Goal: Communication & Community: Answer question/provide support

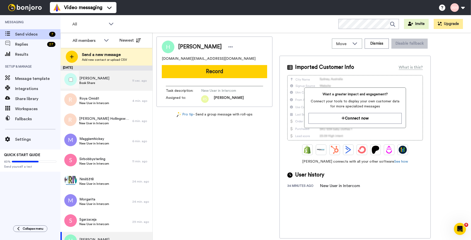
click at [88, 77] on span "Natalie" at bounding box center [94, 78] width 30 height 5
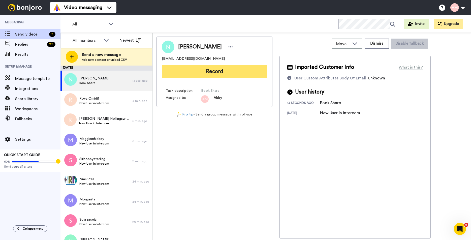
click at [213, 70] on button "Record" at bounding box center [214, 71] width 105 height 13
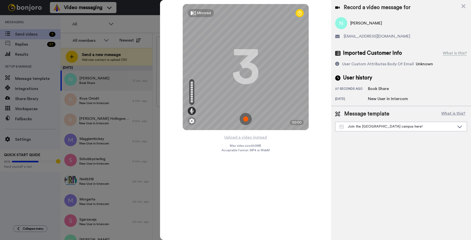
click at [244, 119] on img at bounding box center [246, 119] width 12 height 12
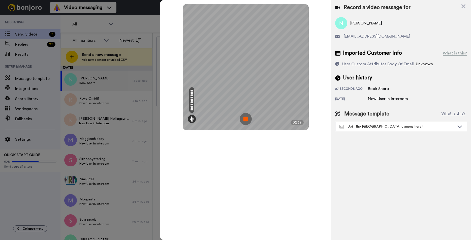
click at [245, 118] on img at bounding box center [246, 119] width 12 height 12
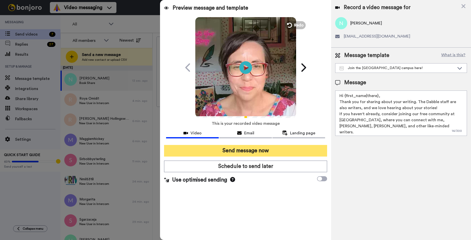
click at [245, 151] on button "Send message now" at bounding box center [245, 151] width 163 height 12
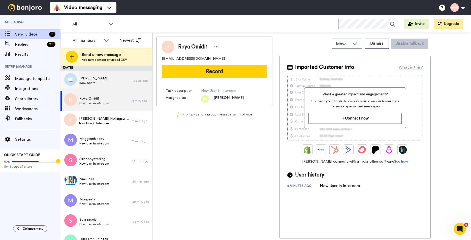
click at [90, 80] on span "[PERSON_NAME]" at bounding box center [94, 78] width 30 height 5
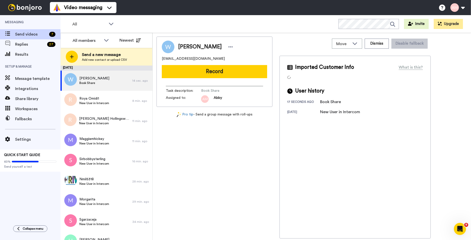
click at [210, 74] on button "Record" at bounding box center [214, 71] width 105 height 13
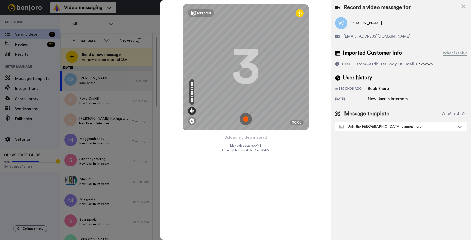
click at [247, 120] on img at bounding box center [246, 119] width 12 height 12
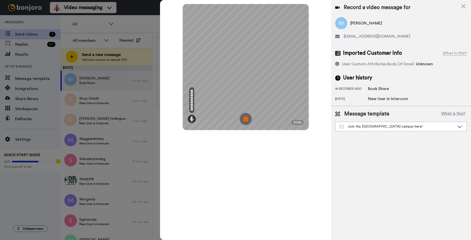
click at [245, 119] on img at bounding box center [246, 119] width 12 height 12
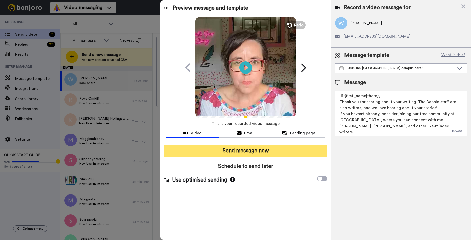
click at [250, 149] on button "Send message now" at bounding box center [245, 151] width 163 height 12
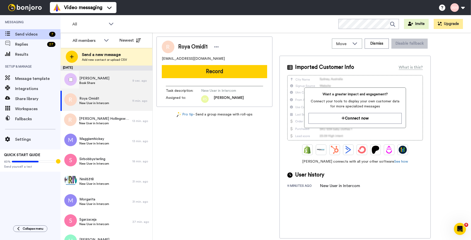
click at [97, 84] on span "Book Share" at bounding box center [94, 83] width 30 height 4
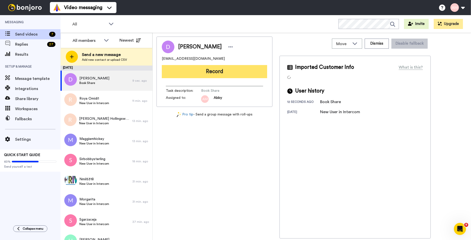
click at [213, 72] on button "Record" at bounding box center [214, 71] width 105 height 13
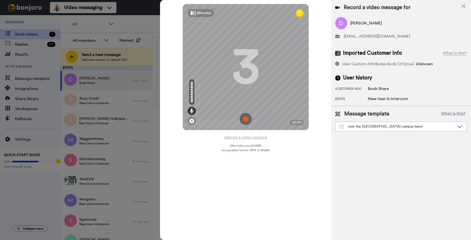
click at [246, 118] on img at bounding box center [246, 119] width 12 height 12
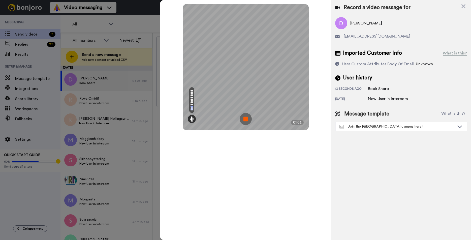
click at [246, 118] on img at bounding box center [246, 119] width 12 height 12
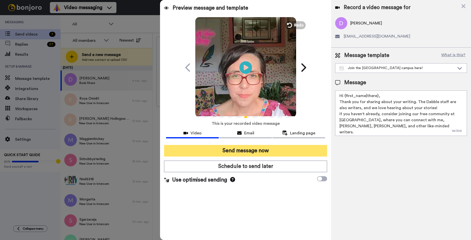
click at [223, 151] on button "Send message now" at bounding box center [245, 151] width 163 height 12
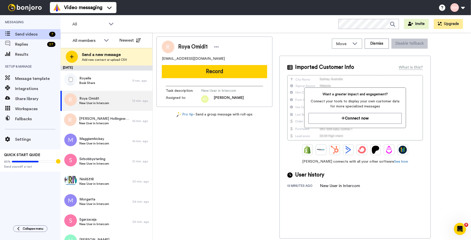
drag, startPoint x: 80, startPoint y: 84, endPoint x: 175, endPoint y: 86, distance: 95.3
click at [80, 84] on span "Book Share" at bounding box center [87, 83] width 16 height 4
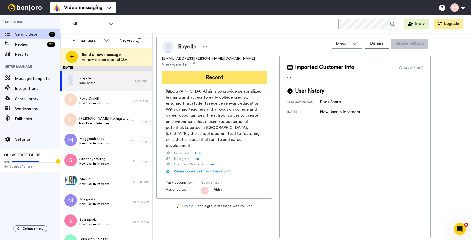
click at [209, 74] on button "Record" at bounding box center [214, 77] width 105 height 13
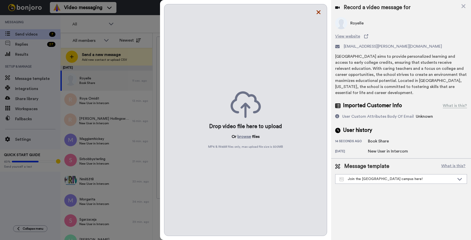
click at [319, 12] on icon at bounding box center [319, 12] width 4 height 4
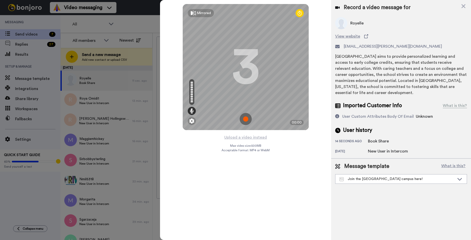
click at [244, 119] on img at bounding box center [246, 119] width 12 height 12
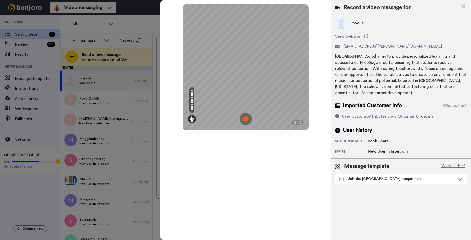
click at [246, 119] on img at bounding box center [246, 119] width 12 height 12
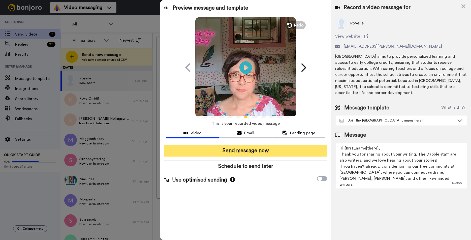
click at [234, 152] on button "Send message now" at bounding box center [245, 151] width 163 height 12
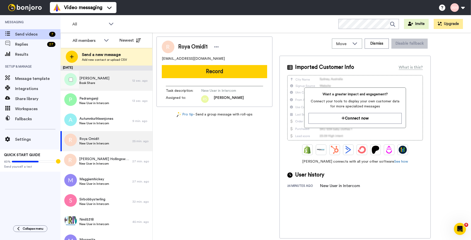
click at [104, 87] on div "Christine Book Share" at bounding box center [96, 81] width 72 height 20
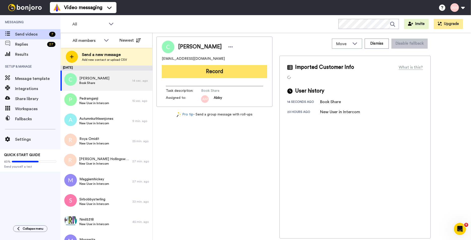
click at [218, 75] on button "Record" at bounding box center [214, 71] width 105 height 13
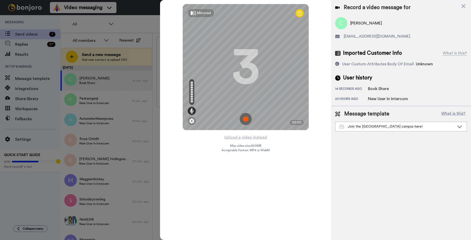
click at [245, 119] on img at bounding box center [246, 119] width 12 height 12
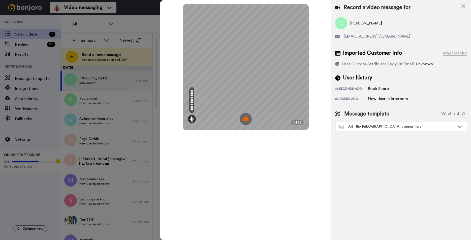
click at [245, 119] on img at bounding box center [246, 119] width 12 height 12
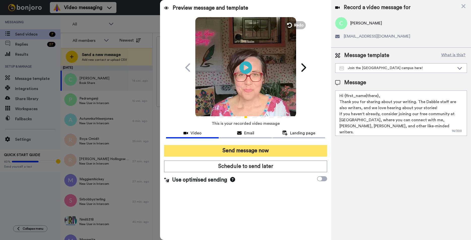
click at [254, 152] on button "Send message now" at bounding box center [245, 151] width 163 height 12
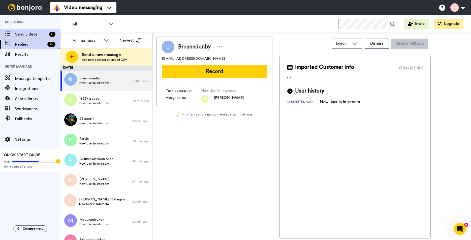
click at [39, 44] on span "Replies" at bounding box center [30, 44] width 30 height 6
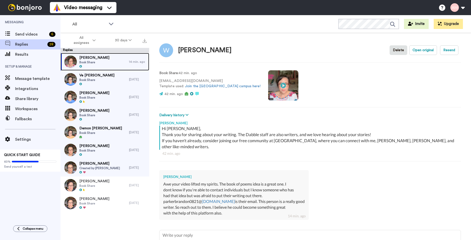
click at [96, 62] on div "[PERSON_NAME] Book Share" at bounding box center [94, 62] width 69 height 18
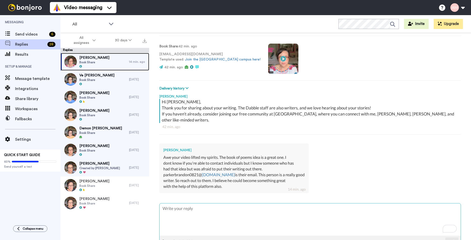
scroll to position [38, 0]
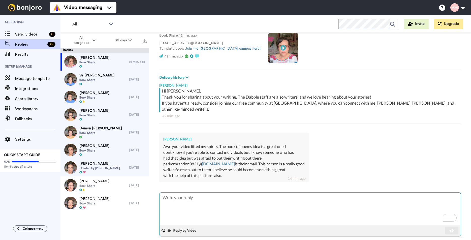
click at [190, 193] on textarea "To enrich screen reader interactions, please activate Accessibility in Grammarl…" at bounding box center [310, 209] width 301 height 32
type textarea "x"
type textarea "O"
type textarea "x"
type textarea "Oh"
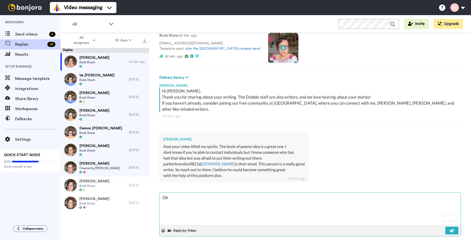
type textarea "x"
type textarea "Oh,"
type textarea "x"
type textarea "Oh,"
type textarea "x"
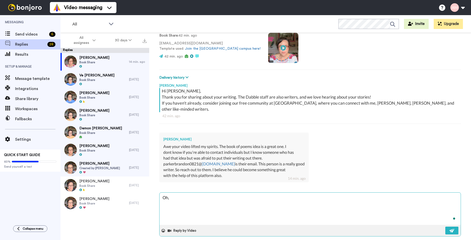
type textarea "Oh, I"
type textarea "x"
type textarea "Oh, I'm"
type textarea "x"
type textarea "Oh, I'm"
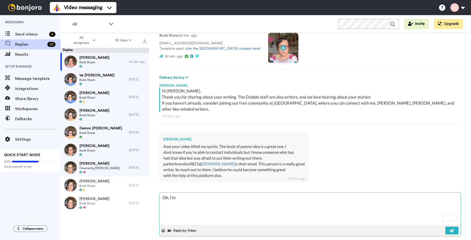
type textarea "x"
type textarea "Oh, I'm s"
type textarea "x"
type textarea "Oh, I'm so"
type textarea "x"
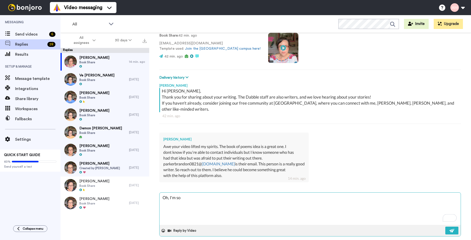
type textarea "Oh, I'm so"
type textarea "x"
type textarea "Oh, I'm so g"
type textarea "x"
type textarea "Oh, I'm so gl"
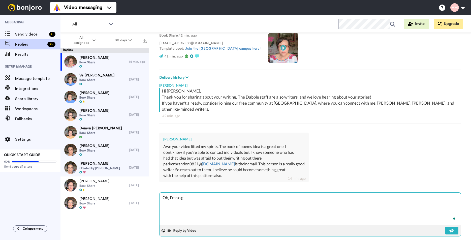
type textarea "x"
type textarea "Oh, I'm so gla"
type textarea "x"
type textarea "Oh, I'm so glad"
type textarea "x"
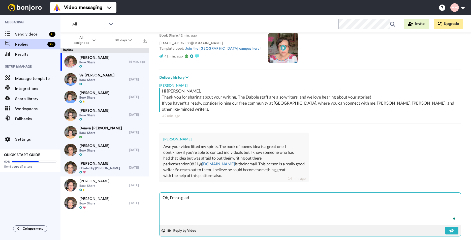
type textarea "Oh, I'm so glad!"
type textarea "x"
type textarea "Oh, I'm so glad!!"
type textarea "x"
type textarea "Oh, I'm so glad!!"
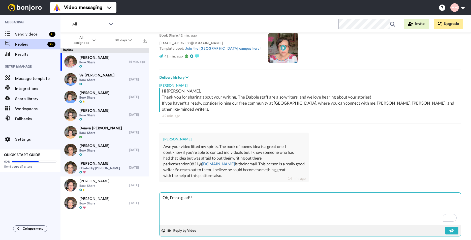
type textarea "x"
type textarea "Oh, I'm so glad!!"
type textarea "x"
type textarea "Oh, I'm so glad!!"
type textarea "x"
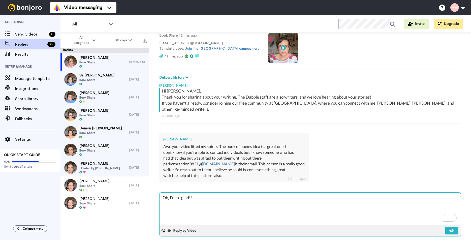
type textarea "Oh, I'm so glad!! I"
type textarea "x"
type textarea "Oh, I'm so glad!! I"
type textarea "x"
type textarea "Oh, I'm so glad!! I d"
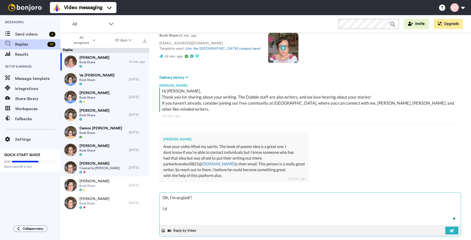
type textarea "x"
type textarea "Oh, I'm so glad!! I do"
type textarea "x"
type textarea "Oh, I'm so glad!! I don"
type textarea "x"
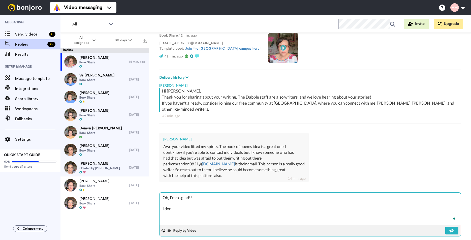
type textarea "Oh, I'm so glad!! I don'"
type textarea "x"
type textarea "Oh, I'm so glad!! I don't"
type textarea "x"
type textarea "Oh, I'm so glad!! I don't k"
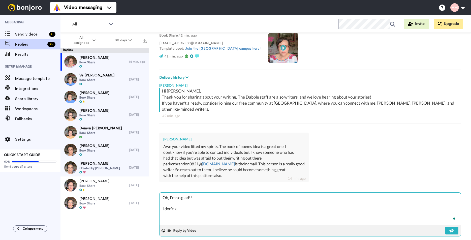
type textarea "x"
type textarea "Oh, I'm so glad!! I don't kn"
type textarea "x"
type textarea "Oh, I'm so glad!! I don't kno"
type textarea "x"
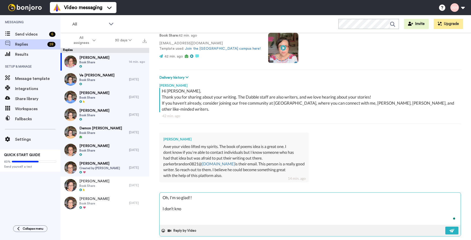
type textarea "Oh, I'm so glad!! I don't know"
type textarea "x"
type textarea "Oh, I'm so glad!! I don't know"
type textarea "x"
type textarea "Oh, I'm so glad!! I don't know"
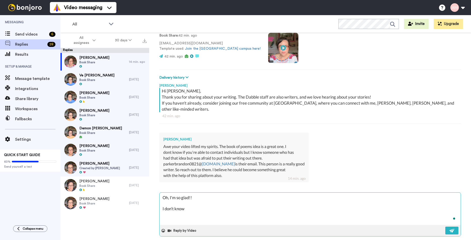
type textarea "x"
type textarea "Oh, I'm so glad!! I don't kno"
type textarea "x"
type textarea "Oh, I'm so glad!! I don't kn"
type textarea "x"
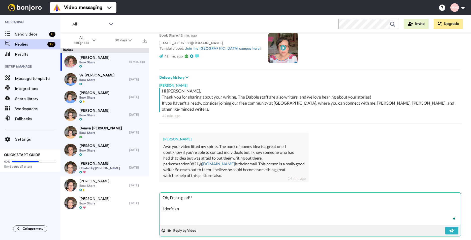
type textarea "Oh, I'm so glad!! I don't k"
type textarea "x"
type textarea "Oh, I'm so glad!! I don't"
type textarea "x"
type textarea "Oh, I'm so glad!! I don't"
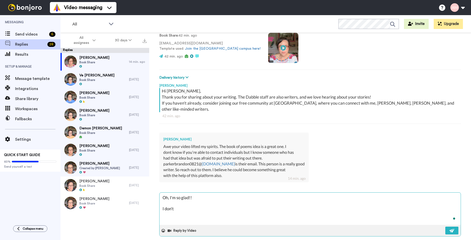
type textarea "x"
type textarea "Oh, I'm so glad!! I don'"
type textarea "x"
type textarea "Oh, I'm so glad!! I don"
type textarea "x"
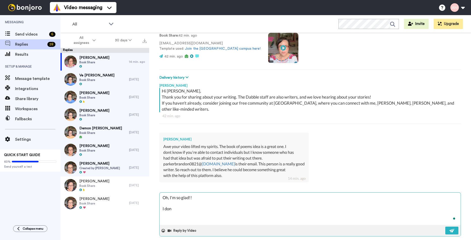
type textarea "Oh, I'm so glad!! I do"
type textarea "x"
type textarea "Oh, I'm so glad!! I d"
type textarea "x"
type textarea "Oh, I'm so glad!! I"
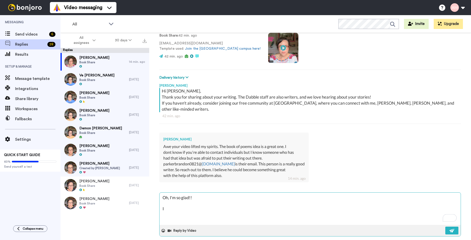
type textarea "x"
type textarea "Oh, I'm so glad!! I h"
type textarea "x"
type textarea "Oh, I'm so glad!! I ha"
type textarea "x"
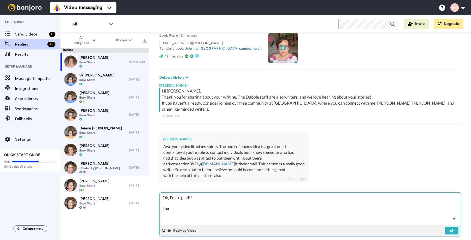
type textarea "Oh, I'm so glad!! I hav"
type textarea "x"
type textarea "Oh, I'm so glad!! I have"
type textarea "x"
type textarea "Oh, I'm so glad!! I have"
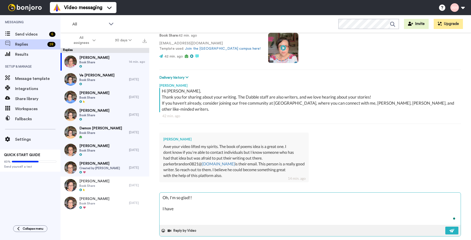
type textarea "x"
type textarea "Oh, I'm so glad!! I have n"
type textarea "x"
type textarea "Oh, I'm so glad!! I have ne"
type textarea "x"
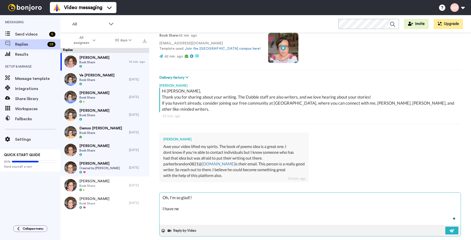
type textarea "Oh, I'm so glad!! I have nev"
type textarea "x"
type textarea "Oh, I'm so glad!! I have neve"
type textarea "x"
type textarea "Oh, I'm so glad!! I have never"
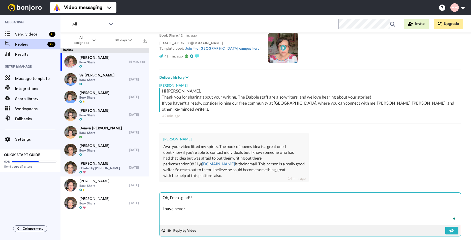
type textarea "x"
type textarea "Oh, I'm so glad!! I have never"
type textarea "x"
type textarea "Oh, I'm so glad!! I have never c"
type textarea "x"
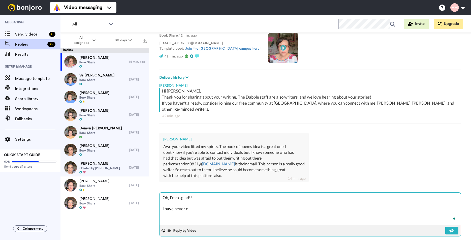
type textarea "Oh, I'm so glad!! I have never co"
type textarea "x"
type textarea "Oh, I'm so glad!! I have never col"
type textarea "x"
type textarea "Oh, I'm so glad!! I have never colo"
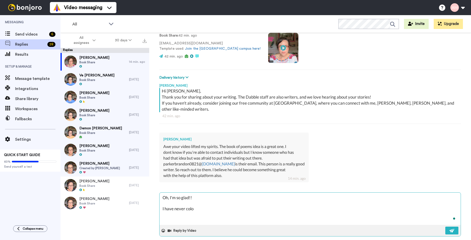
type textarea "x"
type textarea "Oh, I'm so glad!! I have never col"
type textarea "x"
type textarea "Oh, I'm so glad!! I have never cold"
type textarea "x"
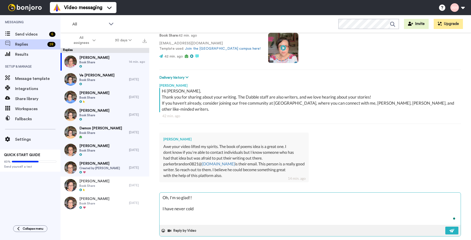
type textarea "Oh, I'm so glad!! I have never cold-"
type textarea "x"
type textarea "Oh, I'm so glad!! I have never cold-c"
type textarea "x"
type textarea "Oh, I'm so glad!! I have never cold-ca"
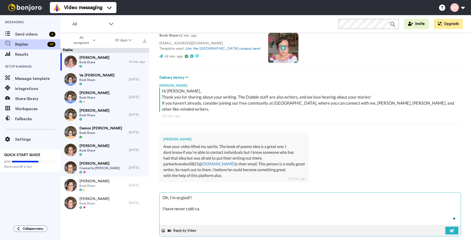
type textarea "x"
type textarea "Oh, I'm so glad!! I have never cold-cal"
type textarea "x"
type textarea "Oh, I'm so glad!! I have never cold-call"
type textarea "x"
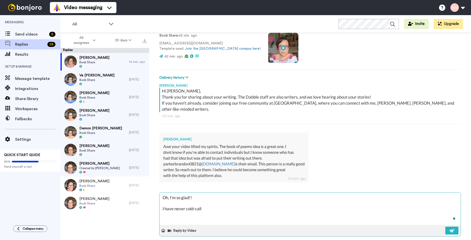
type textarea "Oh, I'm so glad!! I have never cold-calle"
type textarea "x"
type textarea "Oh, I'm so glad!! I have never cold-called"
type textarea "x"
type textarea "Oh, I'm so glad!! I have never cold-called"
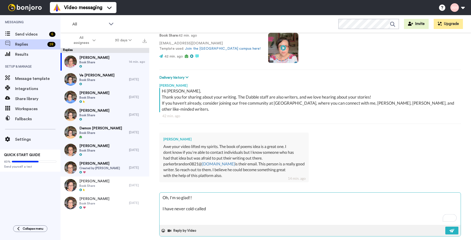
type textarea "x"
type textarea "Oh, I'm so glad!! I have never cold-called a"
type textarea "x"
type textarea "Oh, I'm so glad!! I have never cold-called a"
type textarea "x"
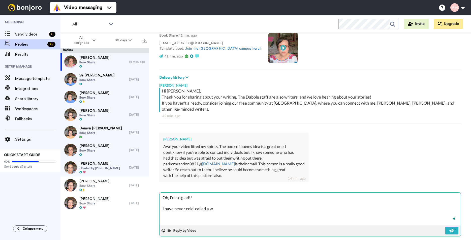
type textarea "Oh, I'm so glad!! I have never cold-called a wr"
type textarea "x"
type textarea "Oh, I'm so glad!! I have never cold-called a wri"
type textarea "x"
type textarea "Oh, I'm so glad!! I have never cold-called a writ"
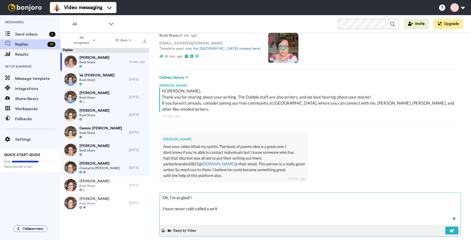
type textarea "x"
type textarea "Oh, I'm so glad!! I have never cold-called a write"
type textarea "x"
type textarea "Oh, I'm so glad!! I have never cold-called a writer"
type textarea "x"
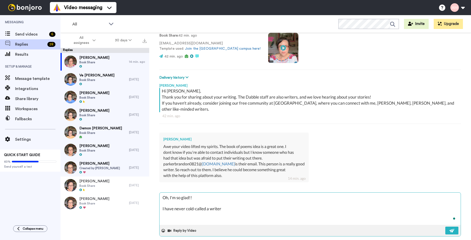
type textarea "Oh, I'm so glad!! I have never cold-called a writer"
type textarea "x"
type textarea "Oh, I'm so glad!! I have never cold-called a writer t"
type textarea "x"
type textarea "Oh, I'm so glad!! I have never cold-called a writer to"
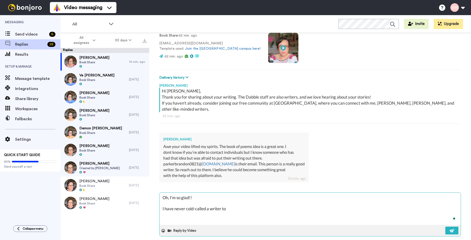
type textarea "x"
type textarea "Oh, I'm so glad!! I have never cold-called a writer to"
type textarea "x"
type textarea "Oh, I'm so glad!! I have never cold-called a writer to j"
type textarea "x"
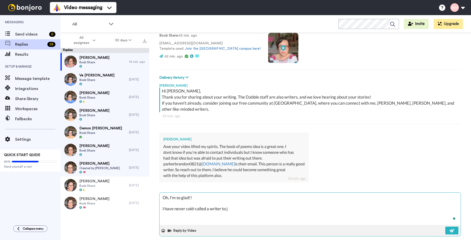
type textarea "Oh, I'm so glad!! I have never cold-called a writer to [PERSON_NAME]"
type textarea "x"
type textarea "Oh, I'm so glad!! I have never cold-called a writer to [PERSON_NAME]"
type textarea "x"
type textarea "Oh, I'm so glad!! I have never cold-called a writer to join"
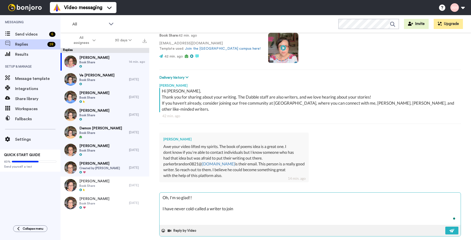
type textarea "x"
type textarea "Oh, I'm so glad!! I have never cold-called a writer to join"
type textarea "x"
type textarea "Oh, I'm so glad!! I have never cold-called a writer to join t"
type textarea "x"
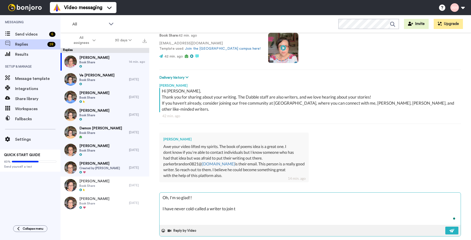
type textarea "Oh, I'm so glad!! I have never cold-called a writer to join th"
type textarea "x"
type textarea "Oh, I'm so glad!! I have never cold-called a writer to join the"
type textarea "x"
type textarea "Oh, I'm so glad!! I have never cold-called a writer to join the"
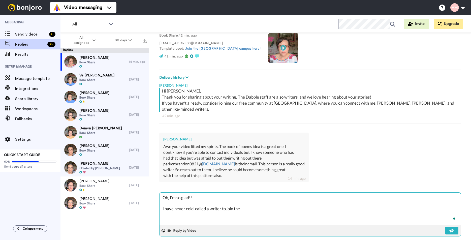
type textarea "x"
type textarea "Oh, I'm so glad!! I have never cold-called a writer to join the c"
type textarea "x"
type textarea "Oh, I'm so glad!! I have never cold-called a writer to join the co"
type textarea "x"
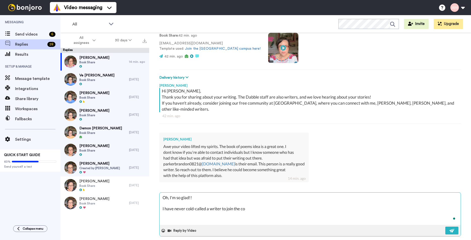
type textarea "Oh, I'm so glad!! I have never cold-called a writer to join the com"
type textarea "x"
type textarea "Oh, I'm so glad!! I have never cold-called a writer to join the comm"
type textarea "x"
type textarea "Oh, I'm so glad!! I have never cold-called a writer to join the commu"
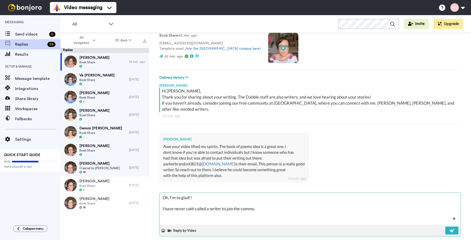
type textarea "x"
type textarea "Oh, I'm so glad!! I have never cold-called a writer to join the commun"
type textarea "x"
type textarea "Oh, I'm so glad!! I have never cold-called a writer to join the communt"
type textarea "x"
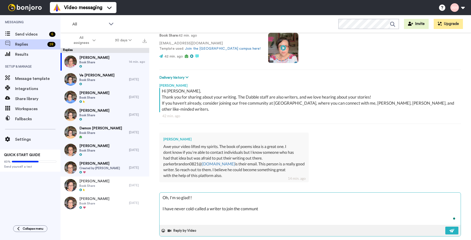
type textarea "Oh, I'm so glad!! I have never cold-called a writer to join the communti"
type textarea "x"
type textarea "Oh, I'm so glad!! I have never cold-called a writer to join the communtiy"
type textarea "x"
type textarea "Oh, I'm so glad!! I have never cold-called a writer to join the communtiy,"
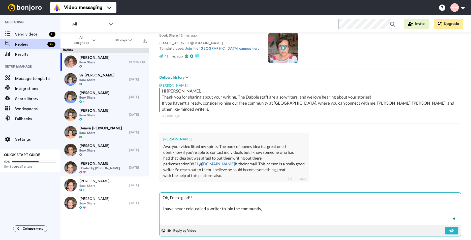
type textarea "x"
type textarea "Oh, I'm so glad!! I have never cold-called a writer to join the communtiy,"
click at [186, 203] on textarea "Oh, I'm so glad!! I have never cold-called a writer to join the communtiy," at bounding box center [310, 209] width 301 height 32
type textarea "x"
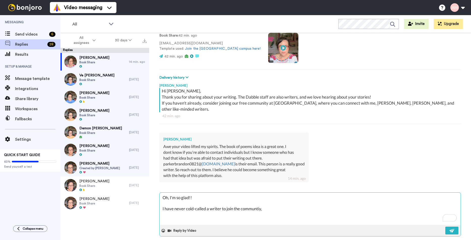
type textarea "Oh, I'm so glad!! I have never "cold-called a writer to join the communtiy,"
drag, startPoint x: 207, startPoint y: 202, endPoint x: 211, endPoint y: 208, distance: 7.3
click at [207, 202] on textarea "Oh, I'm so glad!! I have never "cold-called a writer to join the communtiy," at bounding box center [310, 209] width 301 height 32
type textarea "x"
type textarea "Oh, I'm so glad!! I have never "cold-called" a writer to join the communtiy,"
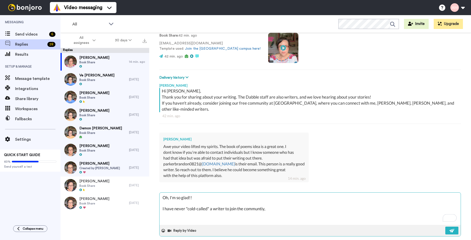
click at [278, 203] on textarea "Oh, I'm so glad!! I have never "cold-called" a writer to join the communtiy," at bounding box center [310, 209] width 301 height 32
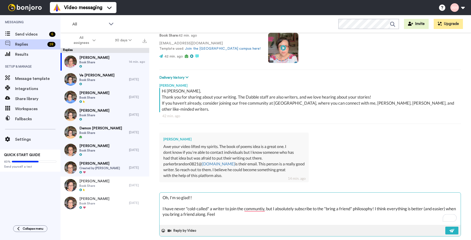
click at [230, 209] on textarea "Oh, I'm so glad!! I have never "cold-called" a writer to join the communtiy, bu…" at bounding box center [310, 209] width 301 height 32
click at [338, 211] on textarea "Oh, I'm so glad!! I have never "cold-called" a writer to join the community, bu…" at bounding box center [310, 209] width 301 height 32
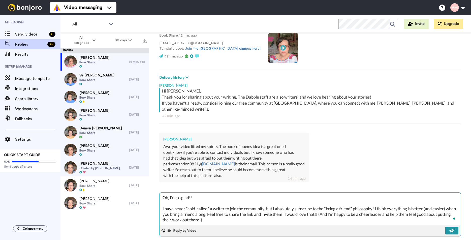
click at [450, 229] on img at bounding box center [452, 231] width 6 height 4
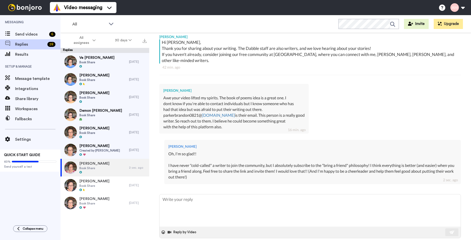
scroll to position [88, 0]
